Goal: Check status

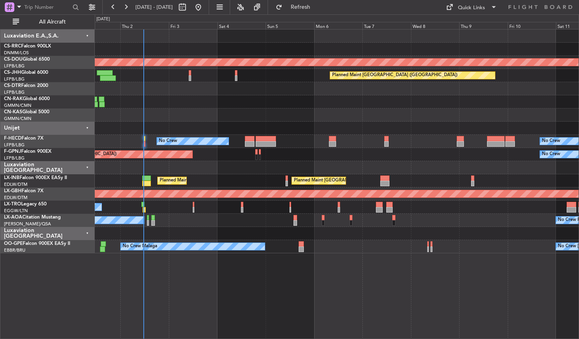
click at [298, 285] on div "Planned Maint London ([GEOGRAPHIC_DATA]) Planned Maint [GEOGRAPHIC_DATA] ([GEOG…" at bounding box center [337, 184] width 484 height 310
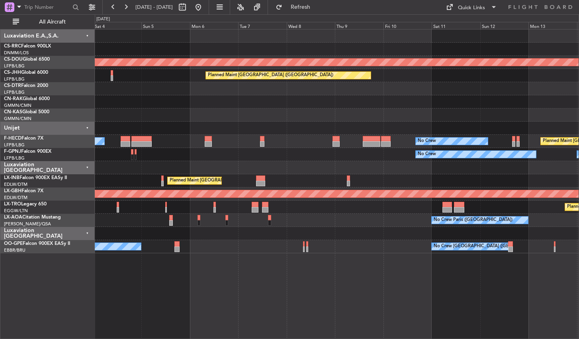
click at [274, 280] on div "Planned Maint London ([GEOGRAPHIC_DATA]) Planned Maint [GEOGRAPHIC_DATA] ([GEOG…" at bounding box center [337, 184] width 484 height 310
click at [432, 265] on div "Planned Maint London ([GEOGRAPHIC_DATA]) Planned Maint [GEOGRAPHIC_DATA] ([GEOG…" at bounding box center [337, 184] width 484 height 310
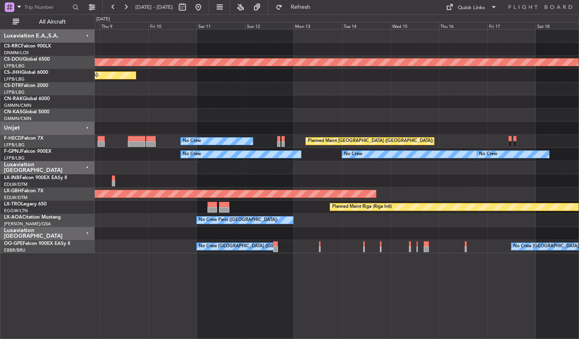
click at [197, 282] on div "Planned Maint London ([GEOGRAPHIC_DATA]) Planned Maint [GEOGRAPHIC_DATA] ([GEOG…" at bounding box center [337, 184] width 484 height 310
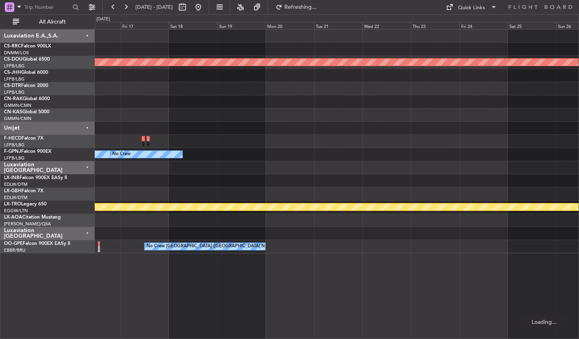
click at [72, 287] on div "Planned Maint London ([GEOGRAPHIC_DATA]) Planned Maint [GEOGRAPHIC_DATA] ([GEOG…" at bounding box center [289, 176] width 579 height 324
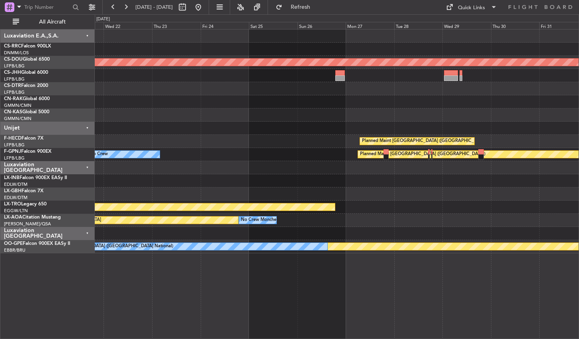
click at [133, 300] on div "Planned Maint London ([GEOGRAPHIC_DATA]) Planned Maint [GEOGRAPHIC_DATA] ([GEOG…" at bounding box center [337, 184] width 484 height 310
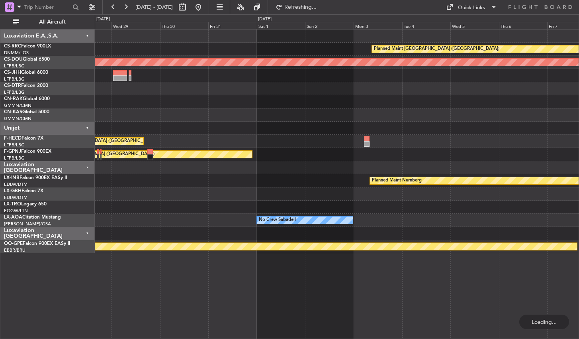
click at [52, 293] on div "Planned Maint [GEOGRAPHIC_DATA] ([GEOGRAPHIC_DATA]) Planned Maint [GEOGRAPHIC_D…" at bounding box center [289, 176] width 579 height 324
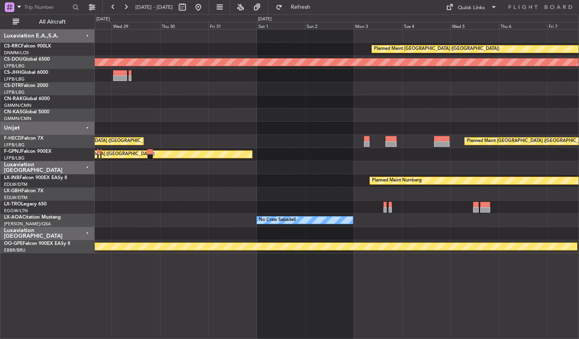
click at [222, 14] on div "Planned Maint [GEOGRAPHIC_DATA] ([GEOGRAPHIC_DATA]) Planned Maint [GEOGRAPHIC_D…" at bounding box center [289, 176] width 579 height 324
click at [205, 13] on button at bounding box center [198, 7] width 13 height 13
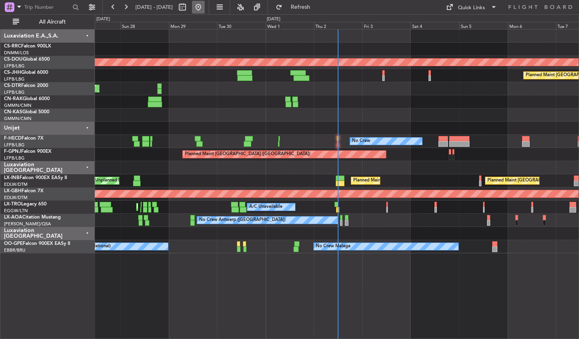
click at [205, 8] on button at bounding box center [198, 7] width 13 height 13
click at [396, 277] on div "Planned Maint London ([GEOGRAPHIC_DATA]) Planned Maint [GEOGRAPHIC_DATA] ([GEOG…" at bounding box center [337, 184] width 484 height 310
click at [205, 2] on button at bounding box center [198, 7] width 13 height 13
